Goal: Information Seeking & Learning: Learn about a topic

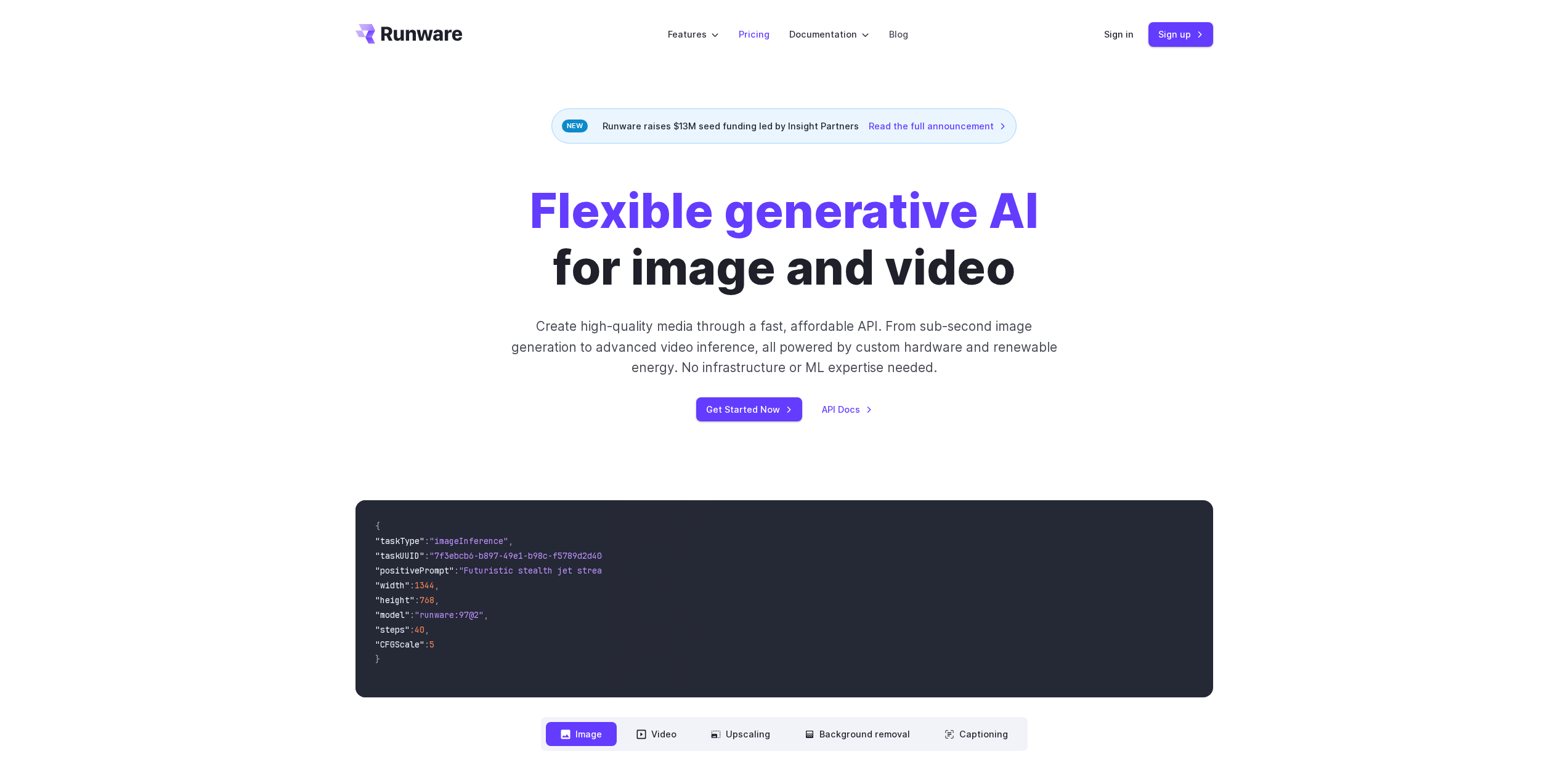
click at [759, 37] on link "Pricing" at bounding box center [754, 33] width 31 height 14
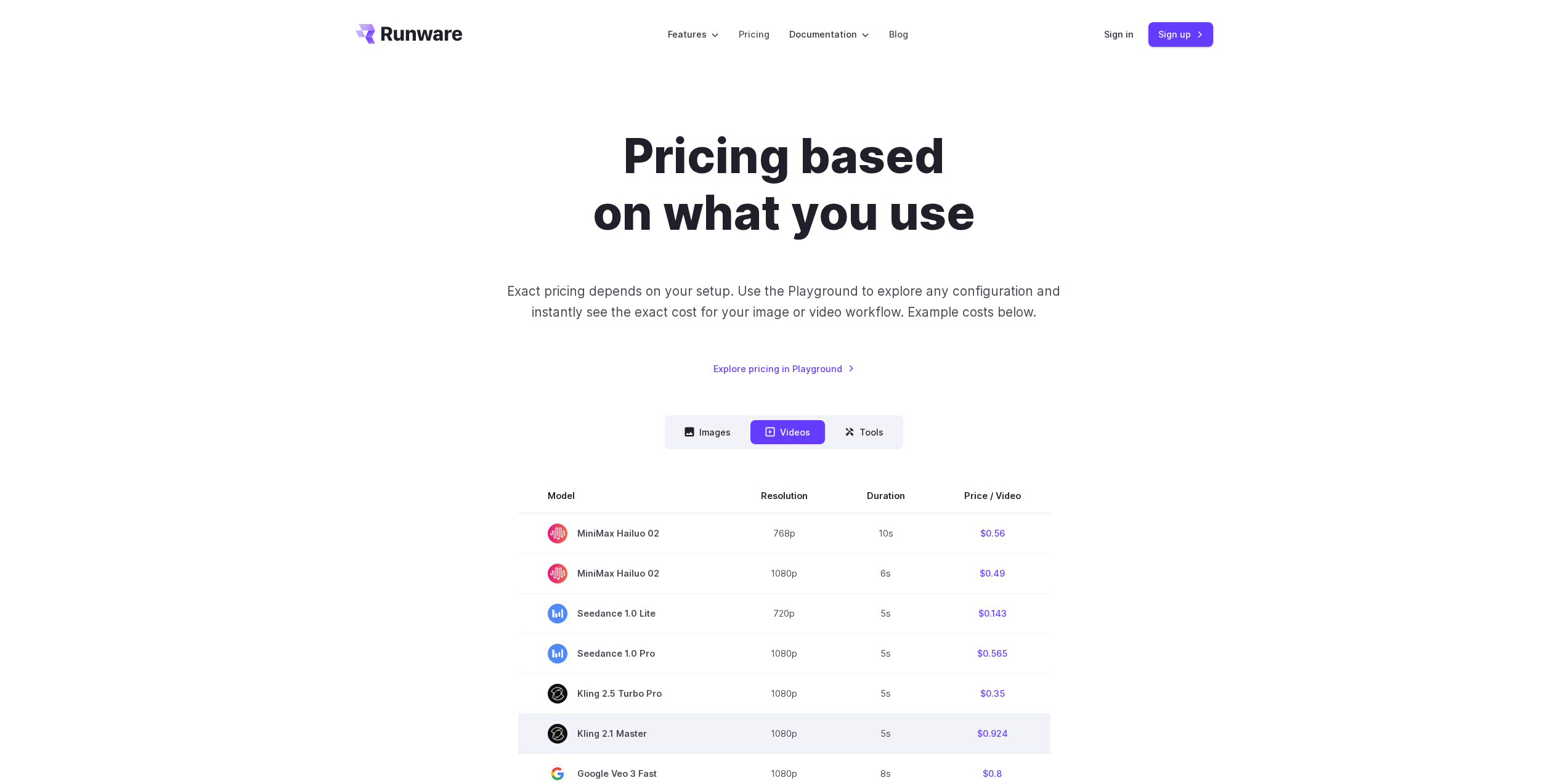
scroll to position [185, 0]
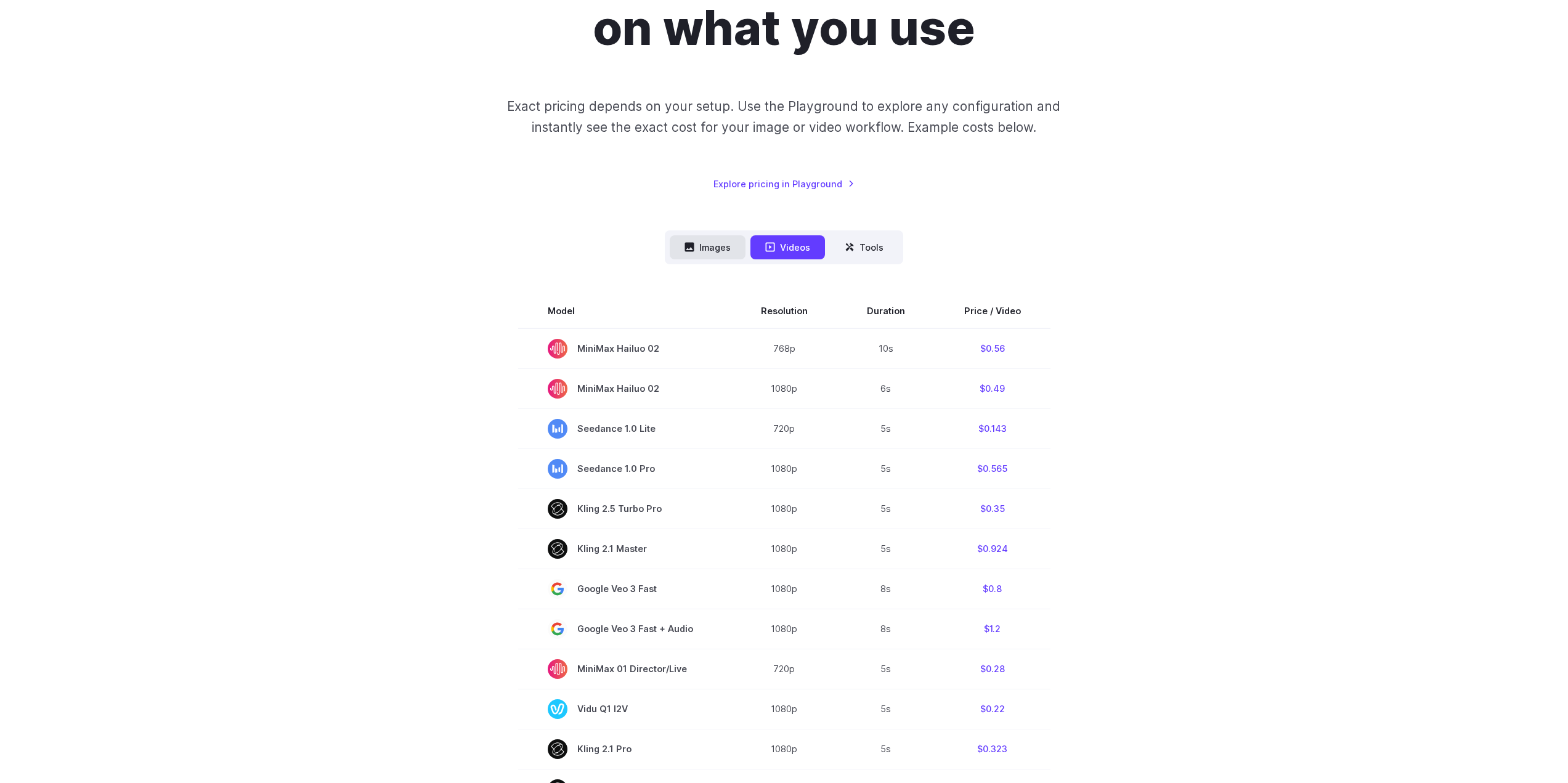
click at [717, 243] on button "Images" at bounding box center [707, 248] width 76 height 24
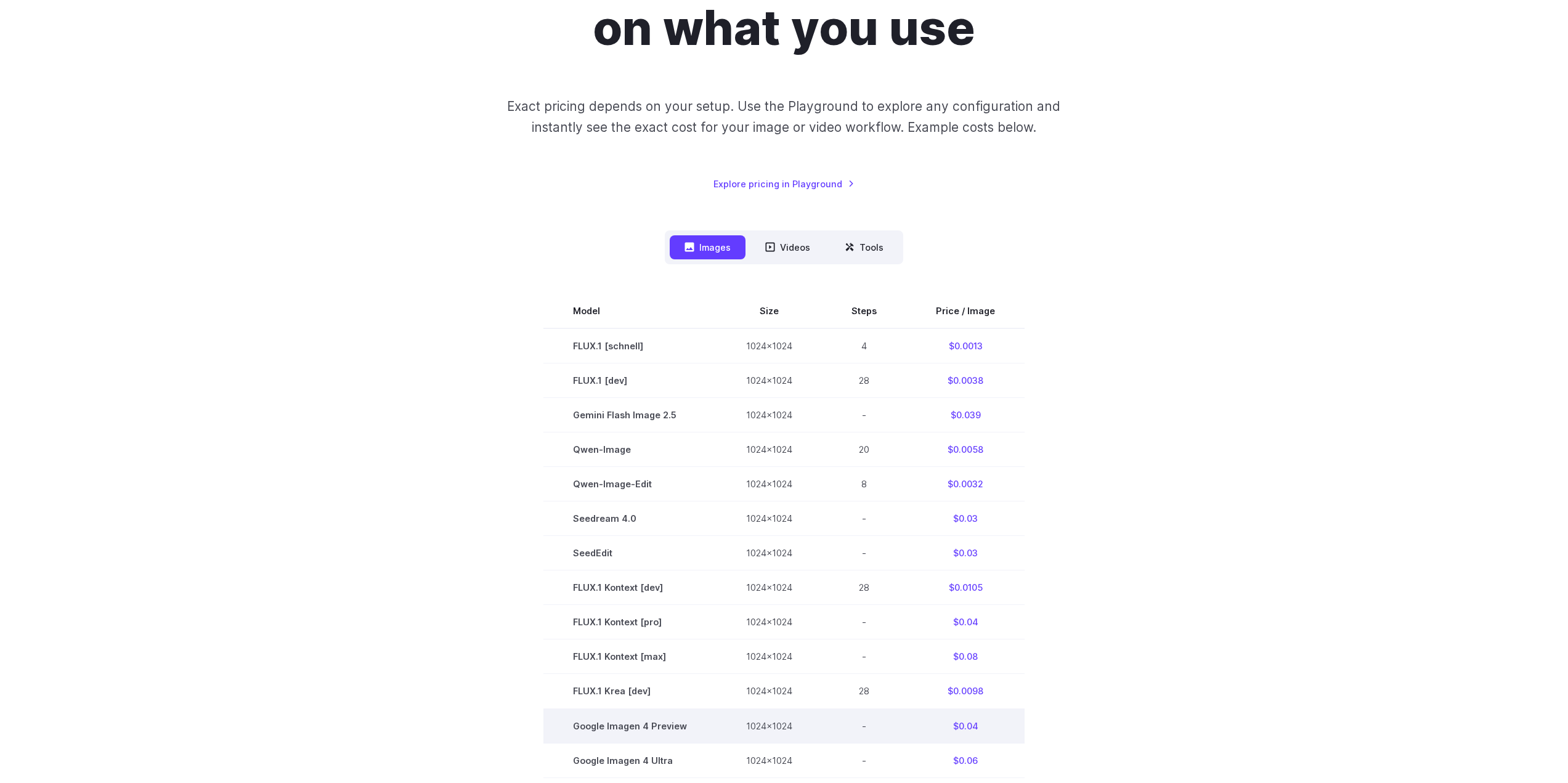
scroll to position [370, 0]
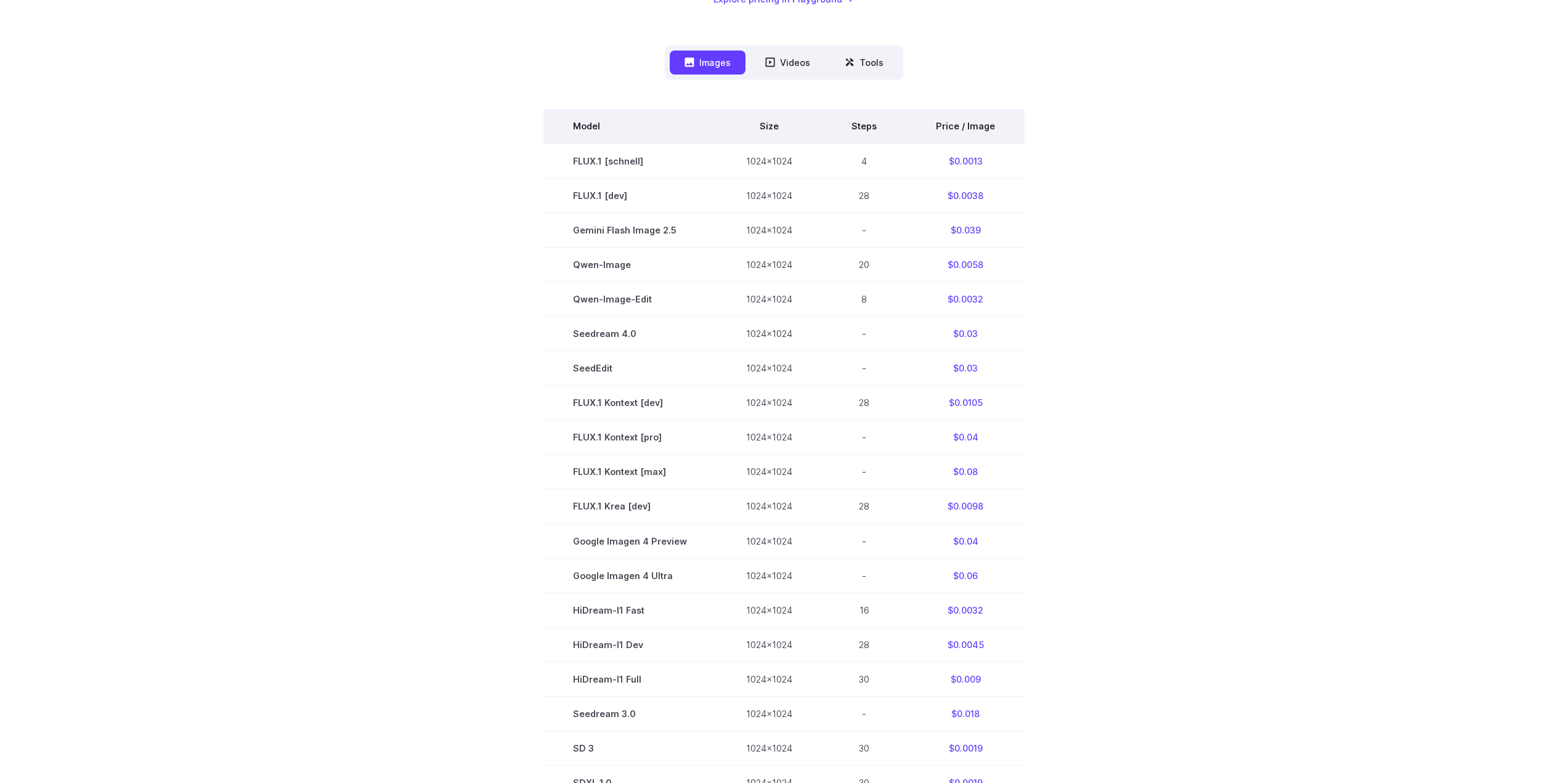
click at [970, 127] on th "Price / Image" at bounding box center [966, 126] width 119 height 34
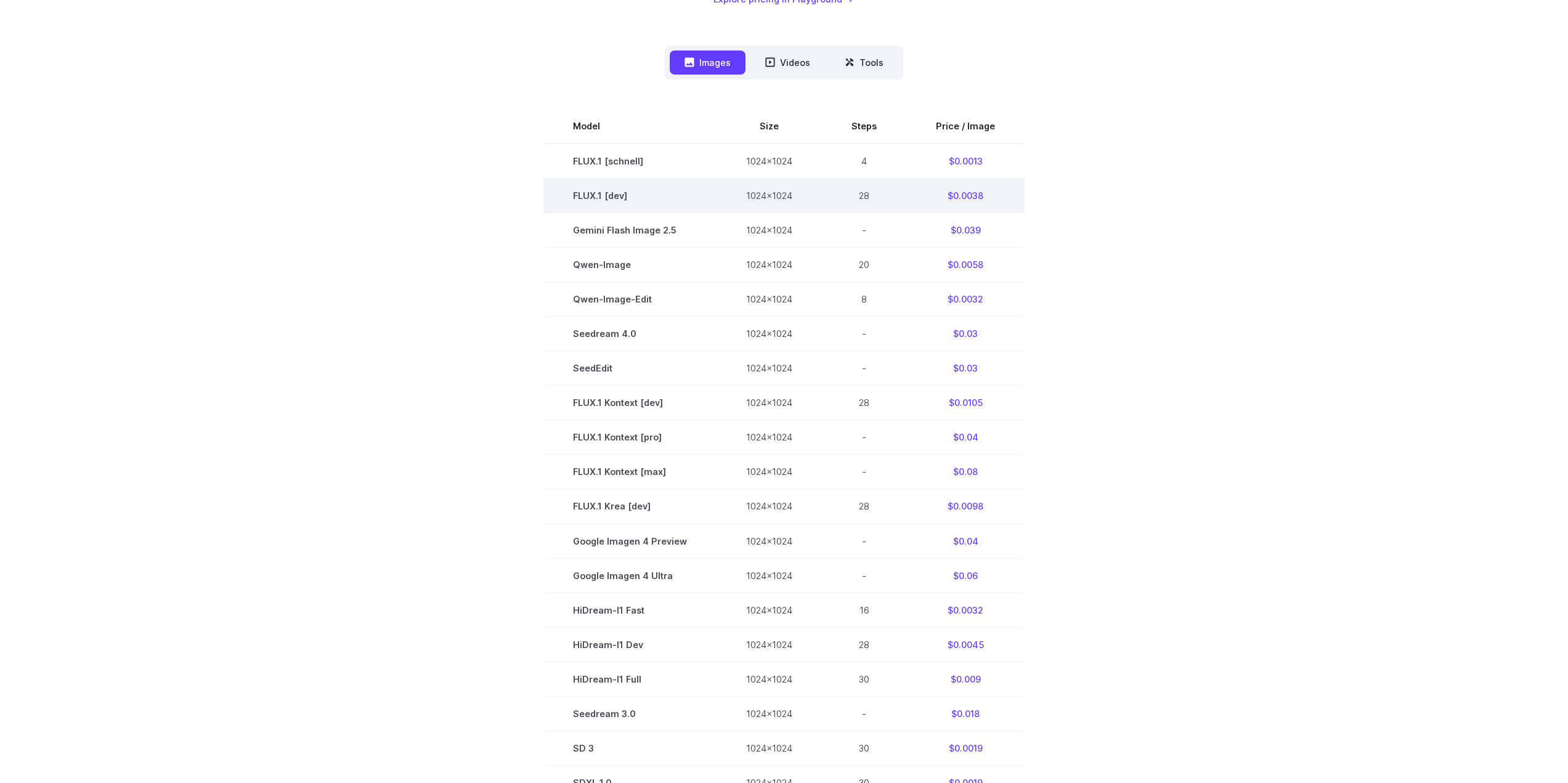
click at [973, 200] on td "$0.0038" at bounding box center [966, 196] width 119 height 34
click at [1063, 251] on section "Model Size Steps Price / Image FLUX.1 [schnell] 1024x1024 4 $0.0013 FLUX.1 [dev…" at bounding box center [785, 471] width 858 height 725
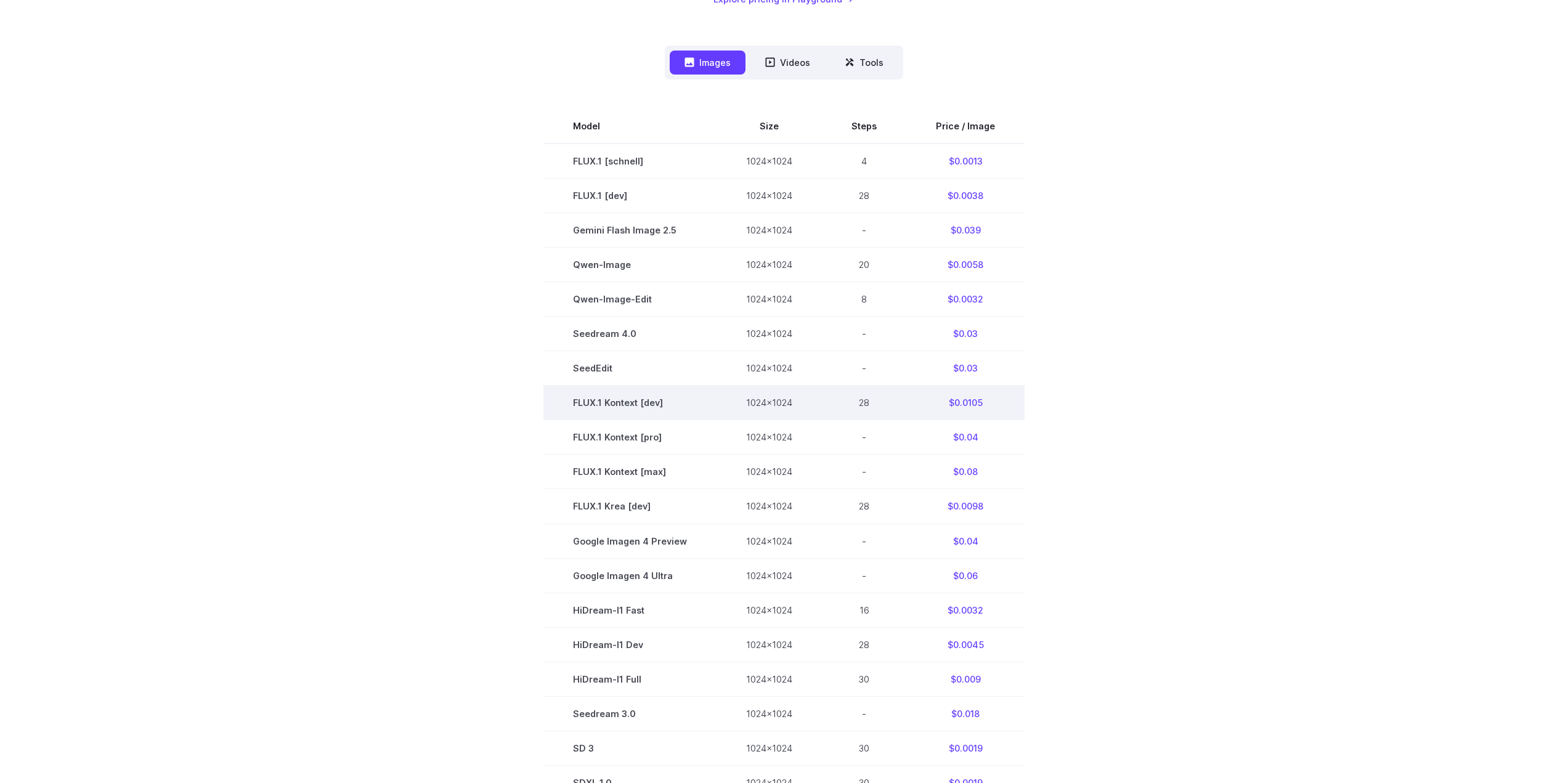
click at [980, 406] on td "$0.0105" at bounding box center [966, 403] width 119 height 34
click at [1053, 431] on section "Model Size Steps Price / Image FLUX.1 [schnell] 1024x1024 4 $0.0013 FLUX.1 [dev…" at bounding box center [785, 471] width 858 height 725
click at [990, 404] on td "$0.0105" at bounding box center [966, 403] width 119 height 34
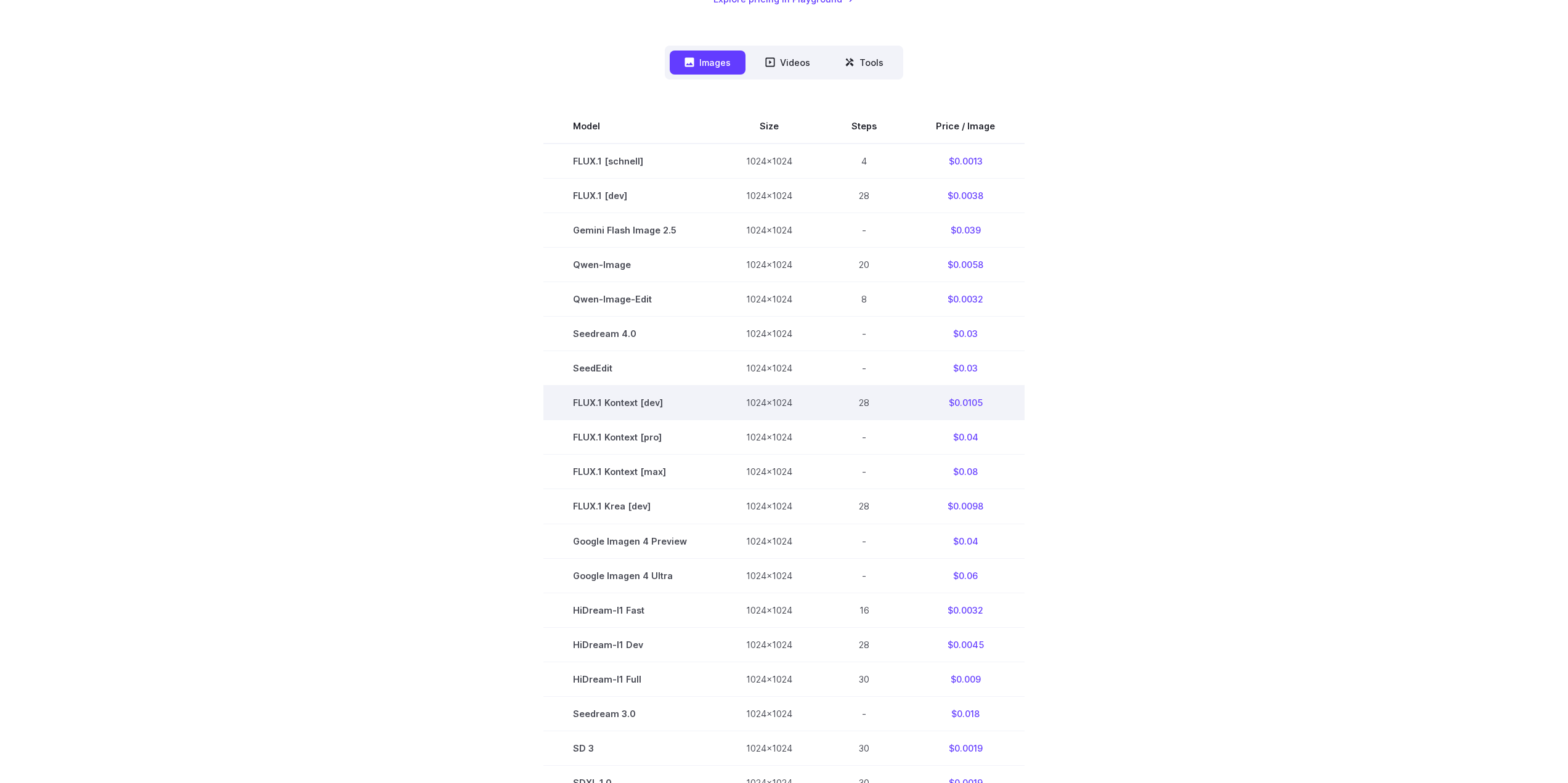
click at [981, 404] on td "$0.0105" at bounding box center [966, 403] width 119 height 34
click at [968, 404] on td "$0.0105" at bounding box center [966, 403] width 119 height 34
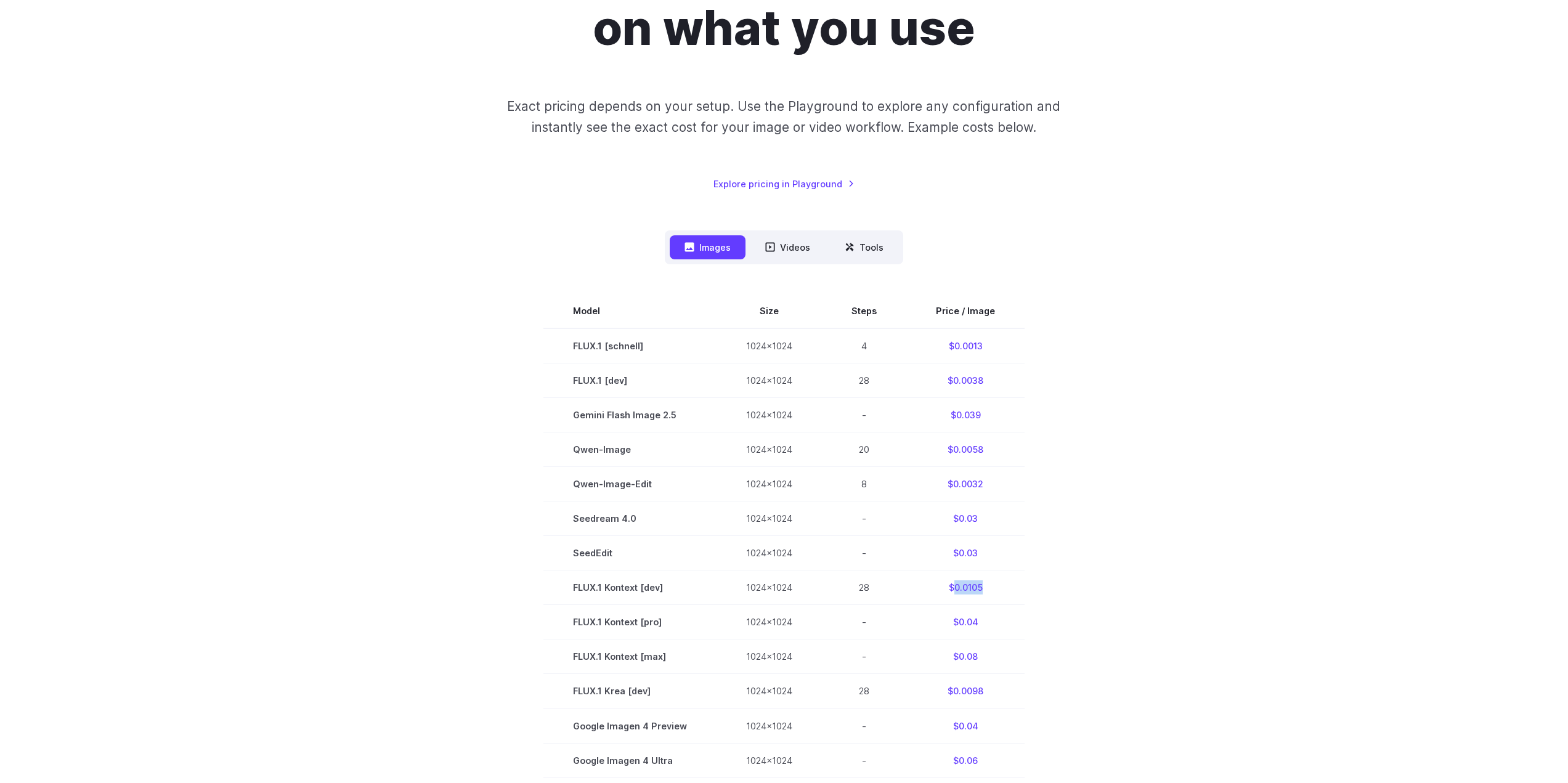
scroll to position [0, 0]
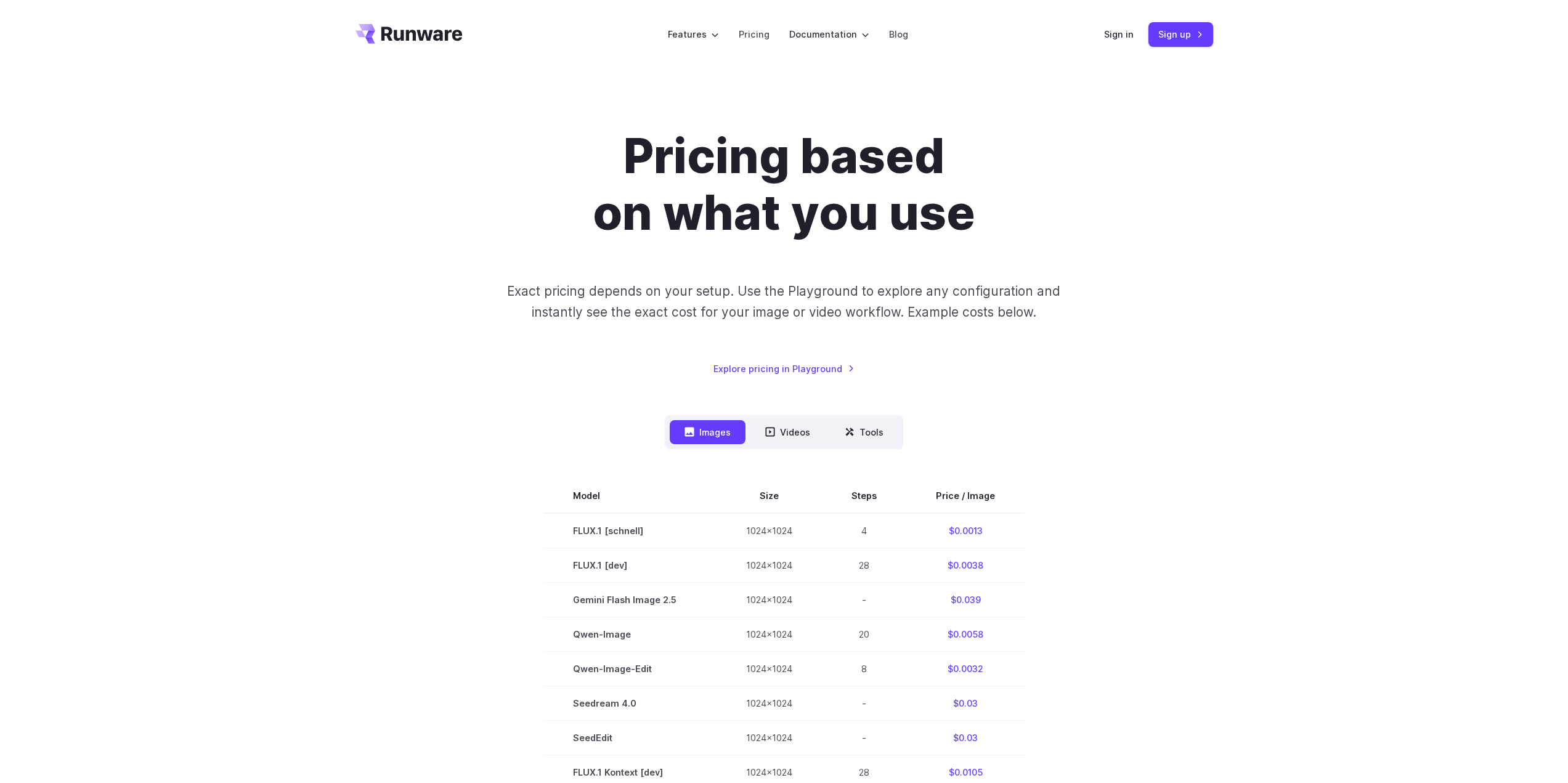
drag, startPoint x: 1180, startPoint y: 128, endPoint x: 1254, endPoint y: 6, distance: 142.7
click at [1180, 126] on div "Pricing based on what you use Exact pricing depends on your setup. Use the Play…" at bounding box center [784, 694] width 1568 height 1249
